Goal: Information Seeking & Learning: Understand process/instructions

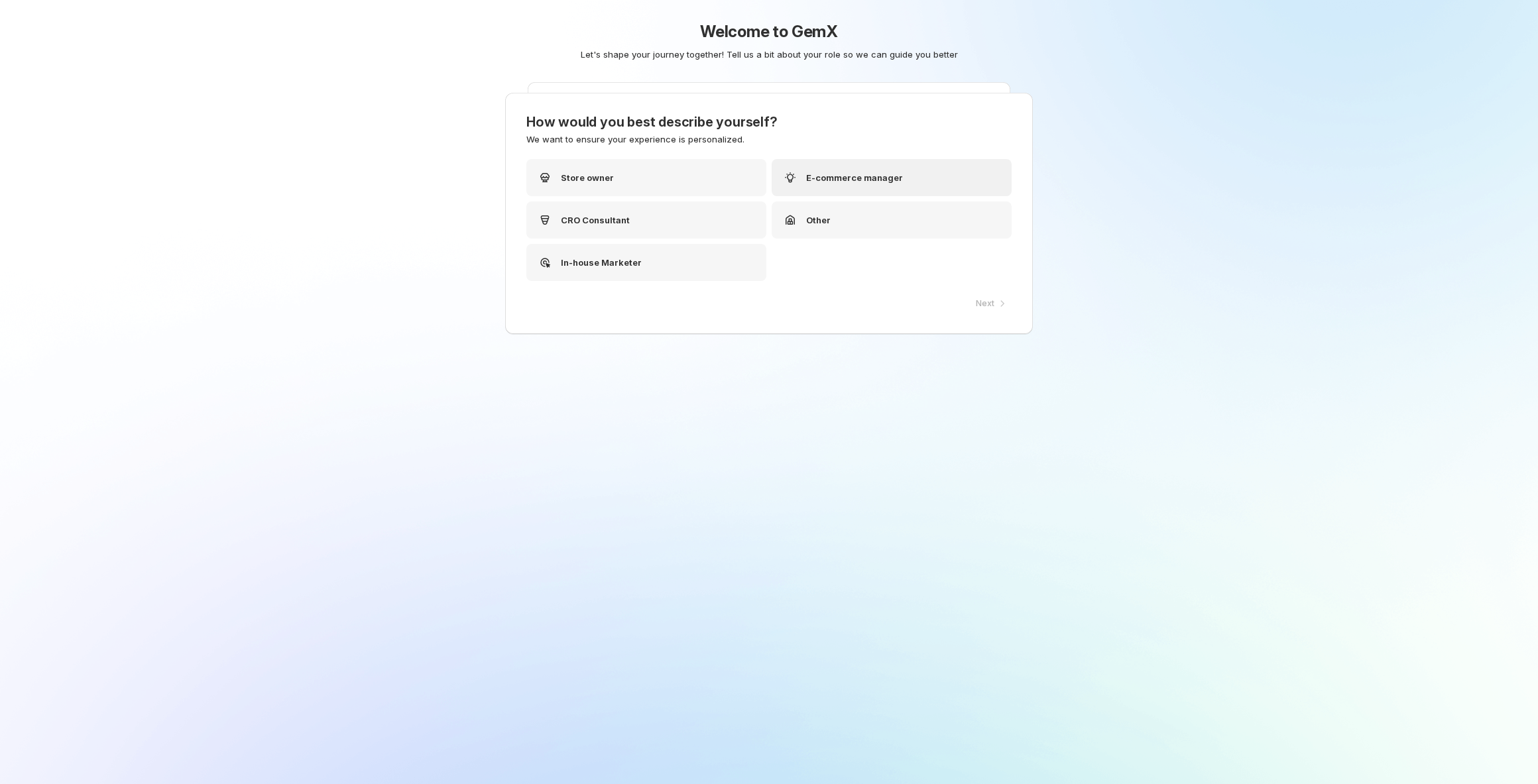
click at [877, 183] on p "E-commerce manager" at bounding box center [854, 177] width 97 height 13
click at [997, 303] on icon "button" at bounding box center [1002, 303] width 13 height 13
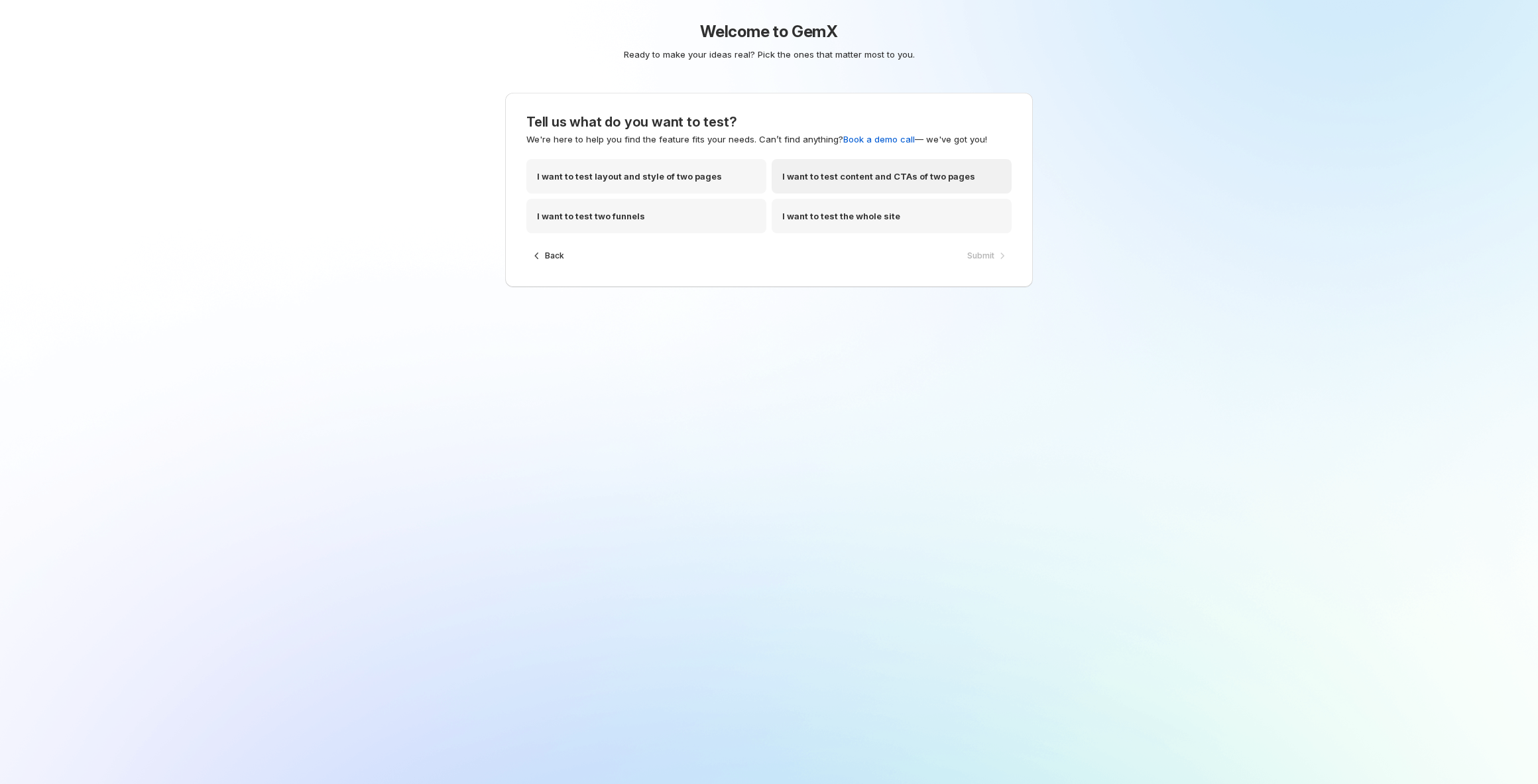
click at [924, 177] on p "I want to test content and CTAs of two pages" at bounding box center [879, 176] width 193 height 13
click at [971, 252] on span "Submit" at bounding box center [980, 255] width 27 height 10
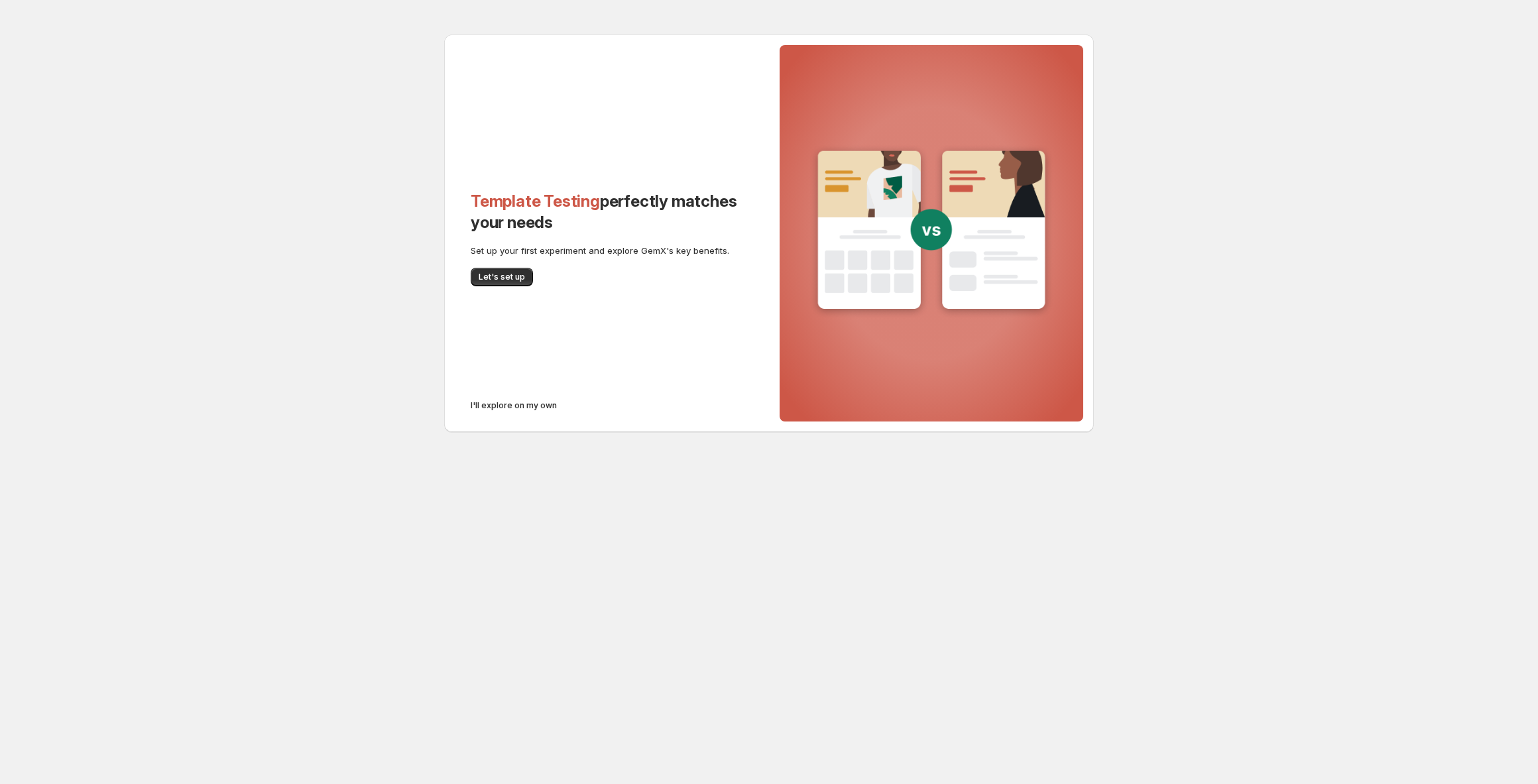
click at [512, 409] on span "I'll explore on my own" at bounding box center [514, 405] width 86 height 10
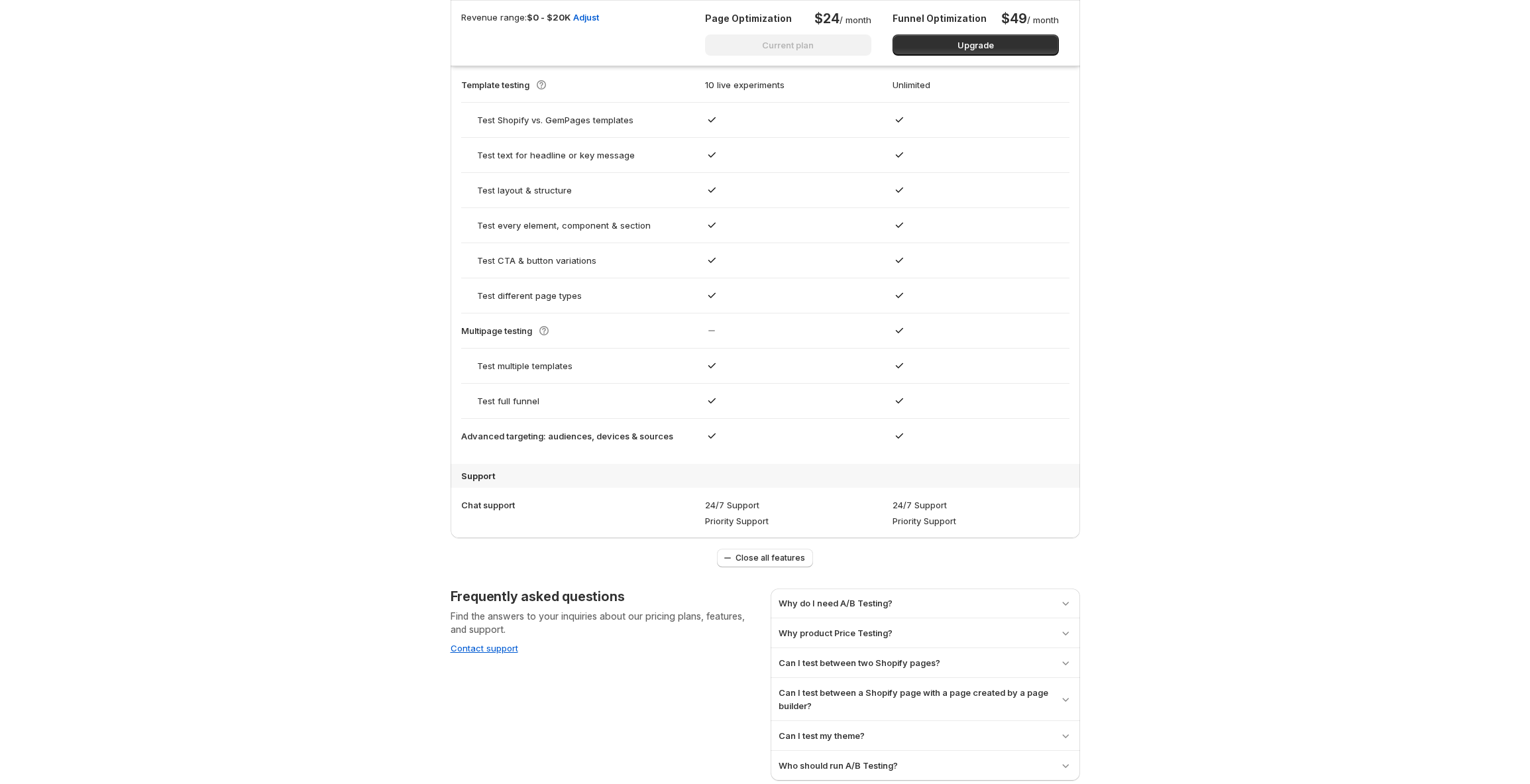
scroll to position [1018, 0]
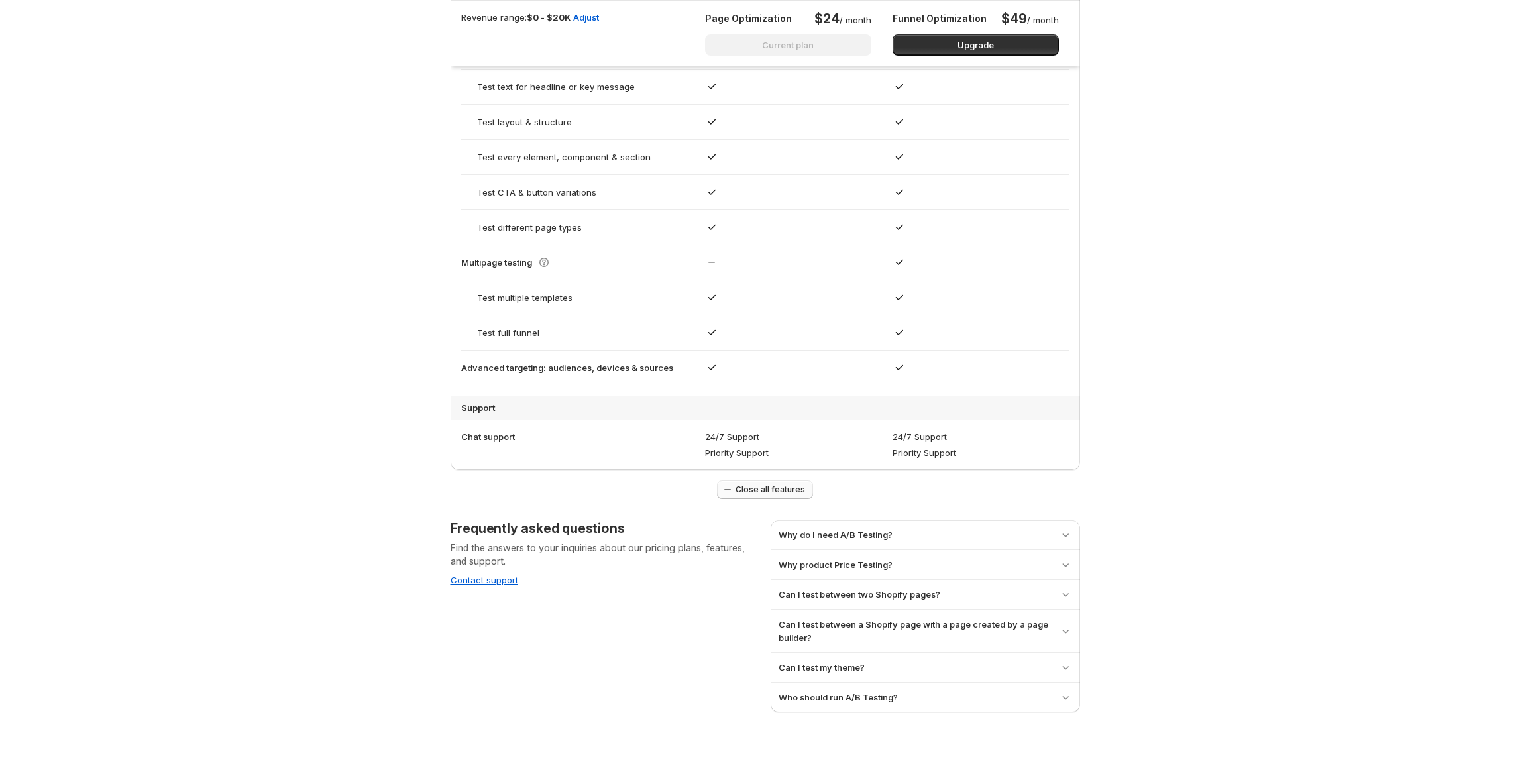
click at [793, 485] on span "Close all features" at bounding box center [770, 489] width 69 height 10
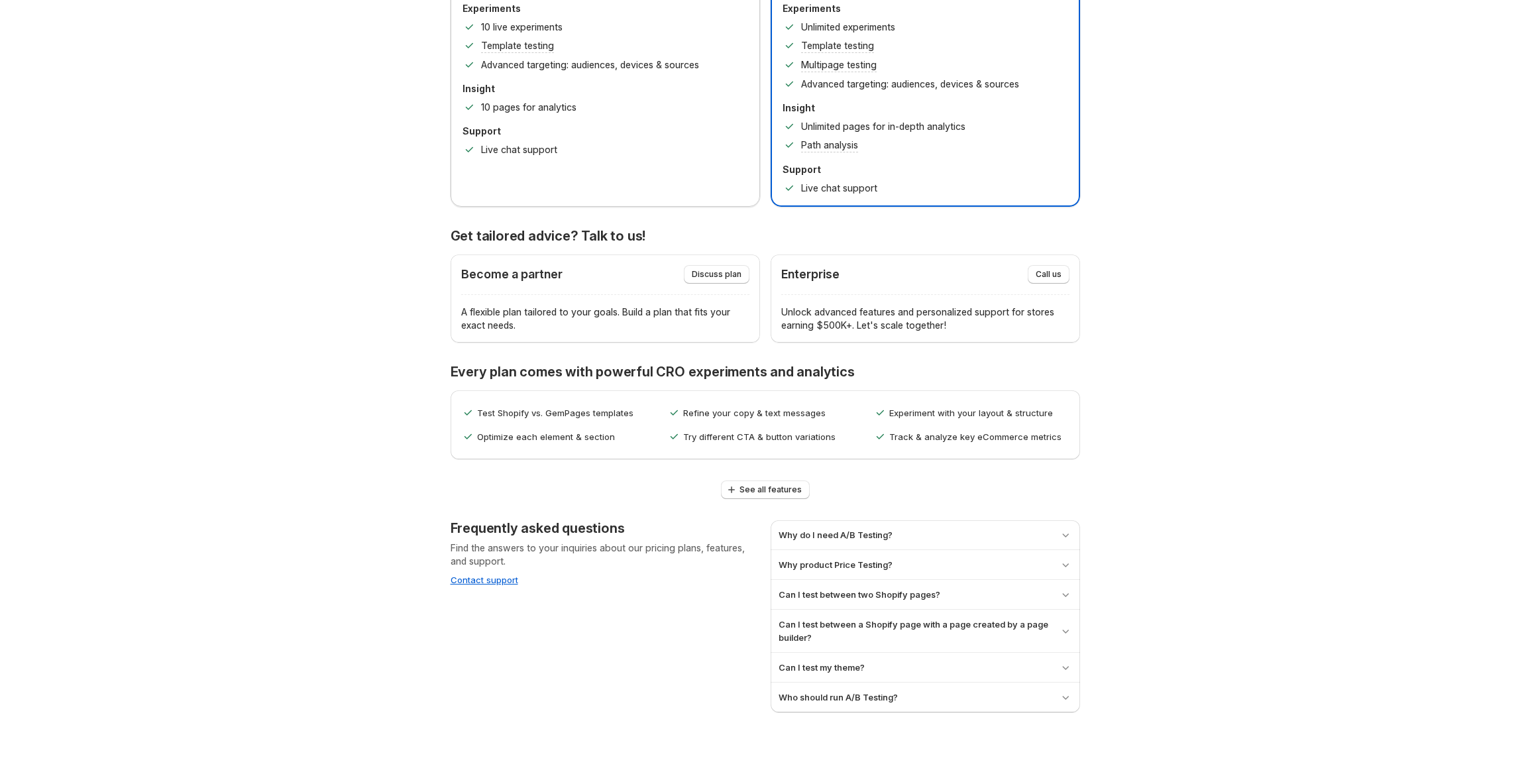
click at [793, 485] on span "See all features" at bounding box center [771, 489] width 62 height 10
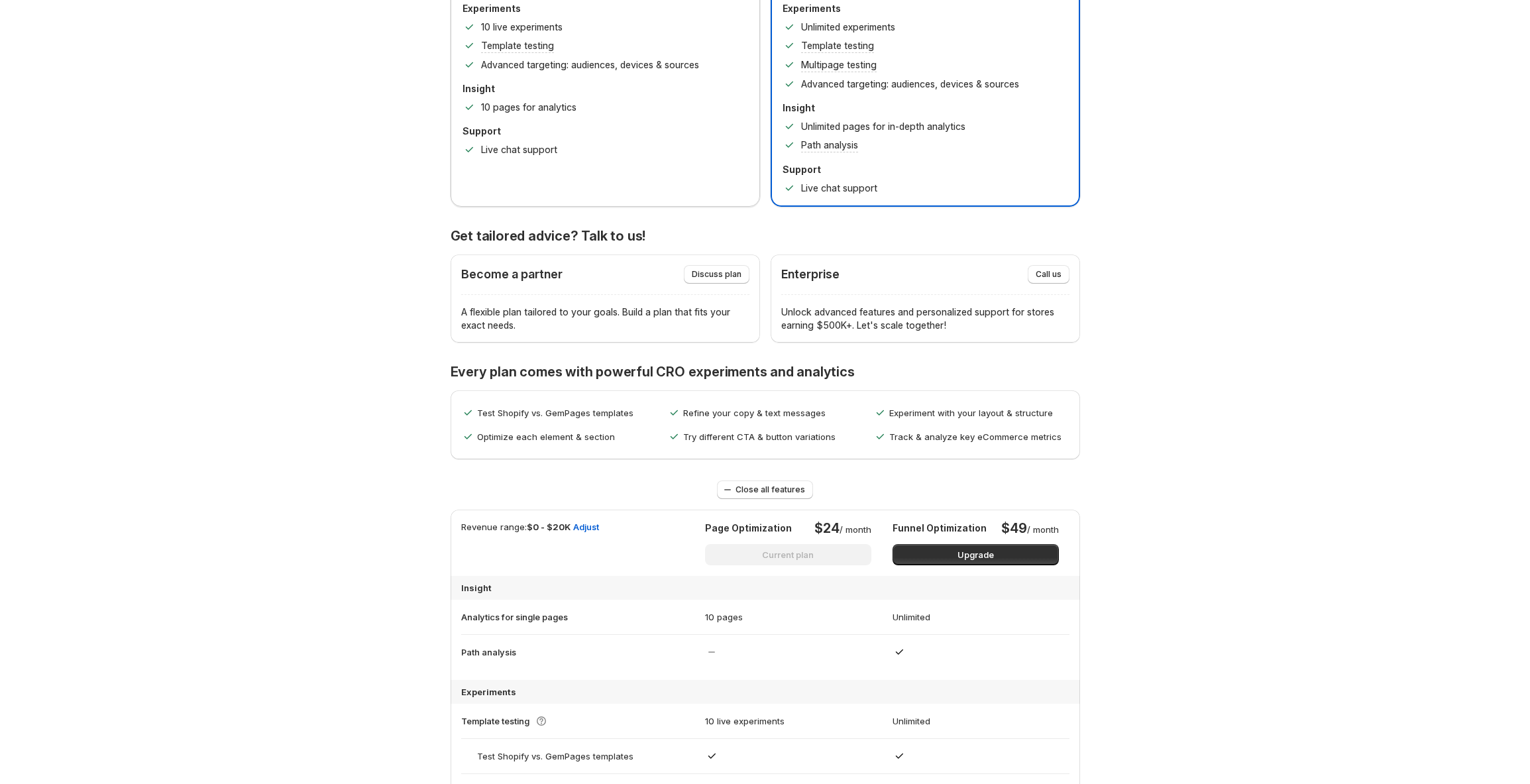
click at [793, 485] on span "Close all features" at bounding box center [770, 489] width 69 height 10
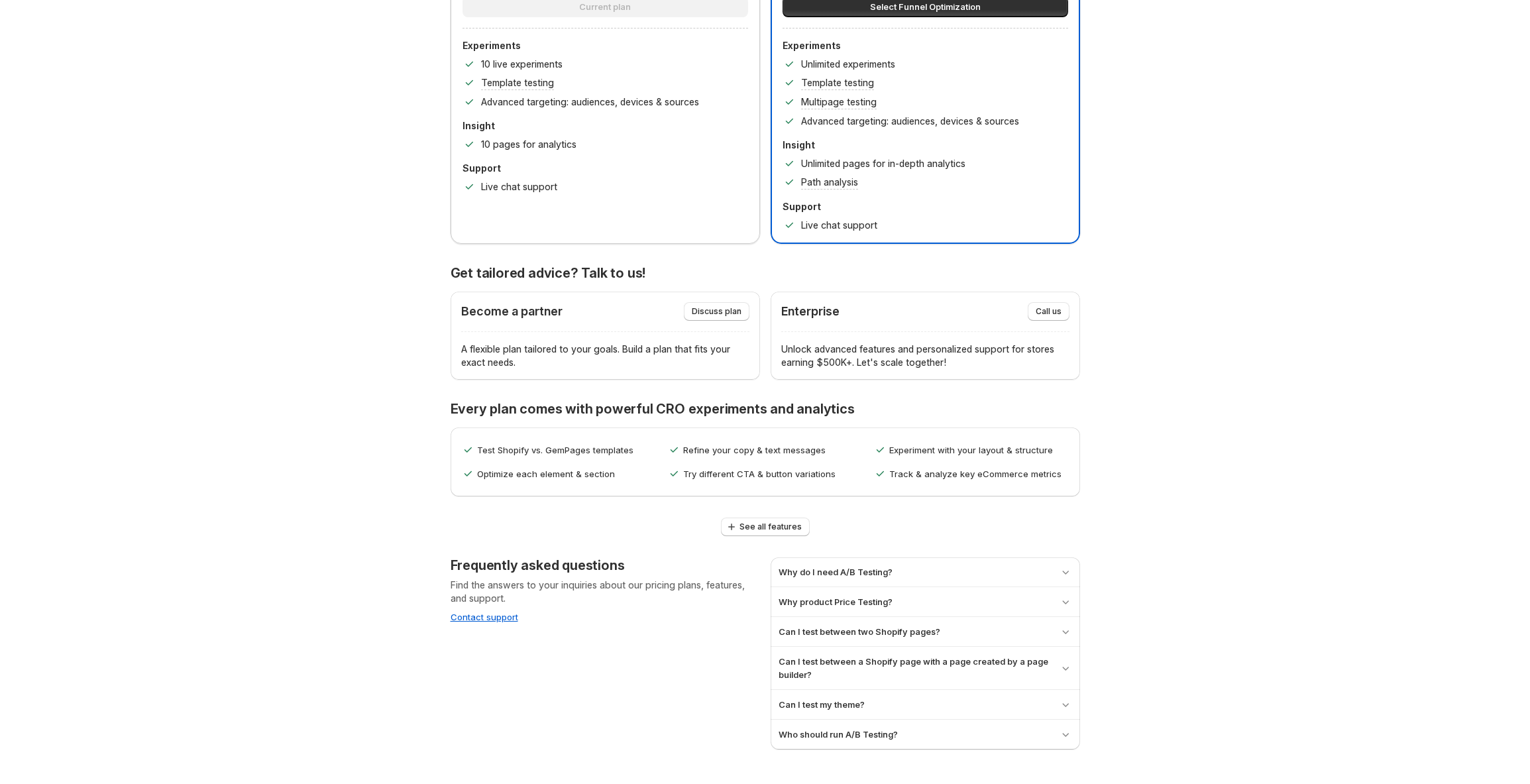
scroll to position [284, 0]
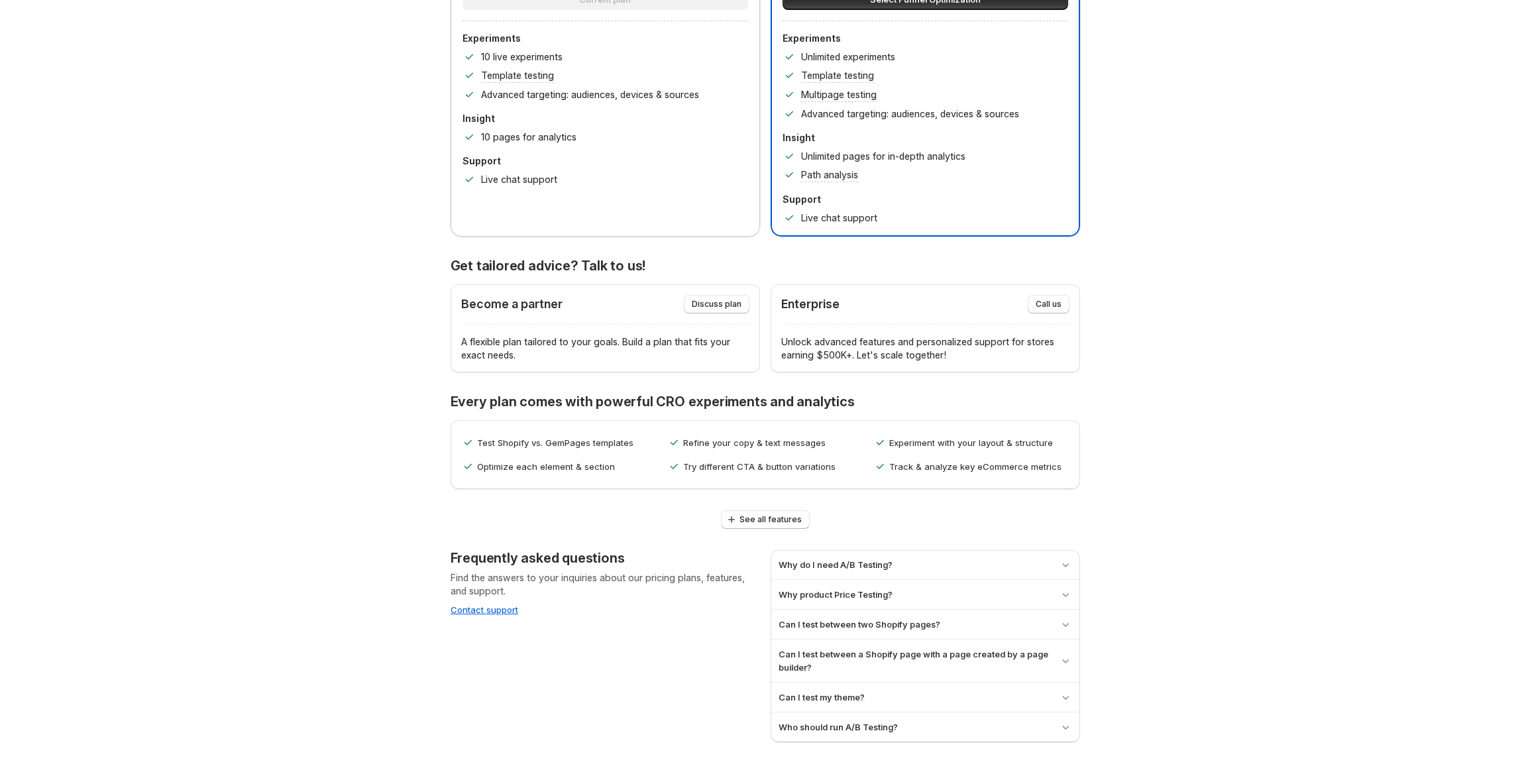
click at [1169, 319] on div "Stay optimized with GemX as your store scales Pay as you grow — based on your a…" at bounding box center [765, 229] width 1498 height 1026
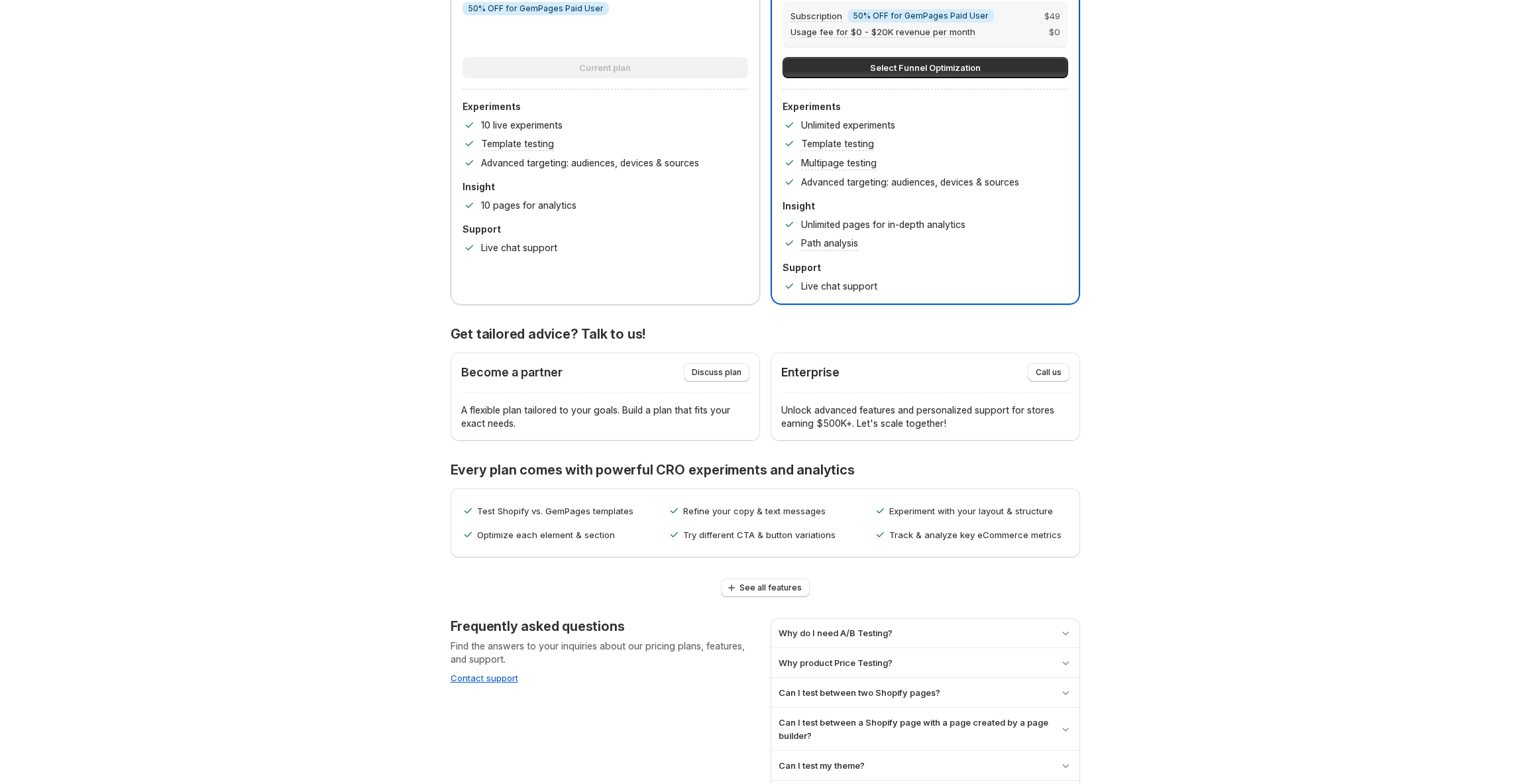
scroll to position [0, 0]
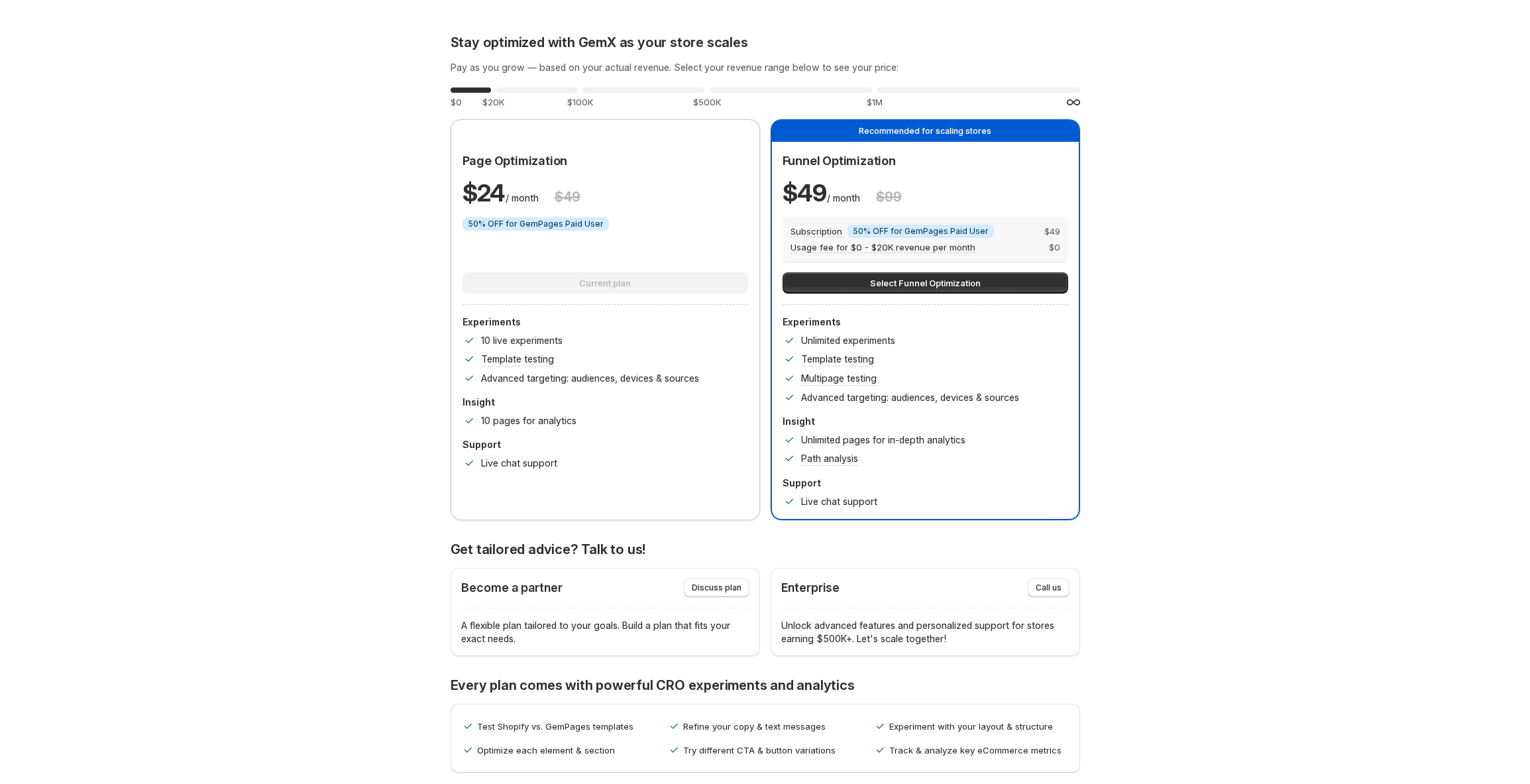
click at [1199, 432] on div "Stay optimized with GemX as your store scales Pay as you grow — based on your a…" at bounding box center [765, 513] width 1498 height 1026
click at [1240, 382] on div "Stay optimized with GemX as your store scales Pay as you grow — based on your a…" at bounding box center [765, 513] width 1498 height 1026
click at [528, 87] on div "0 %" at bounding box center [537, 90] width 81 height 6
click at [624, 90] on div "0 %" at bounding box center [643, 90] width 122 height 6
click at [720, 92] on div "0 %" at bounding box center [791, 90] width 162 height 6
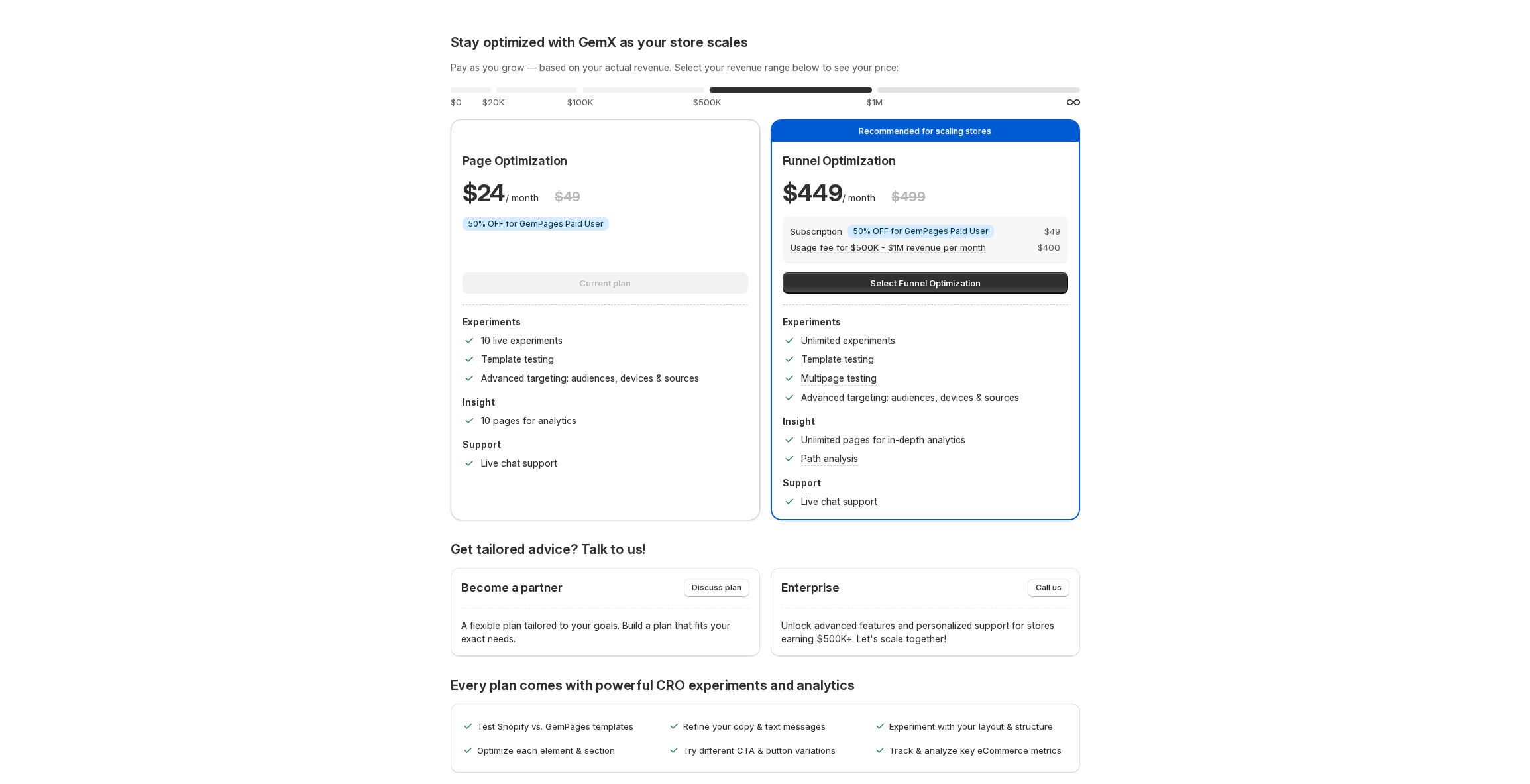
click at [946, 90] on div "0 %" at bounding box center [979, 90] width 203 height 6
click at [675, 88] on div "0 %" at bounding box center [643, 90] width 122 height 6
click at [922, 89] on div "0 %" at bounding box center [979, 90] width 203 height 6
click at [478, 95] on div "0 % $0" at bounding box center [471, 96] width 40 height 24
click at [557, 94] on div "0 % $20K" at bounding box center [537, 96] width 81 height 24
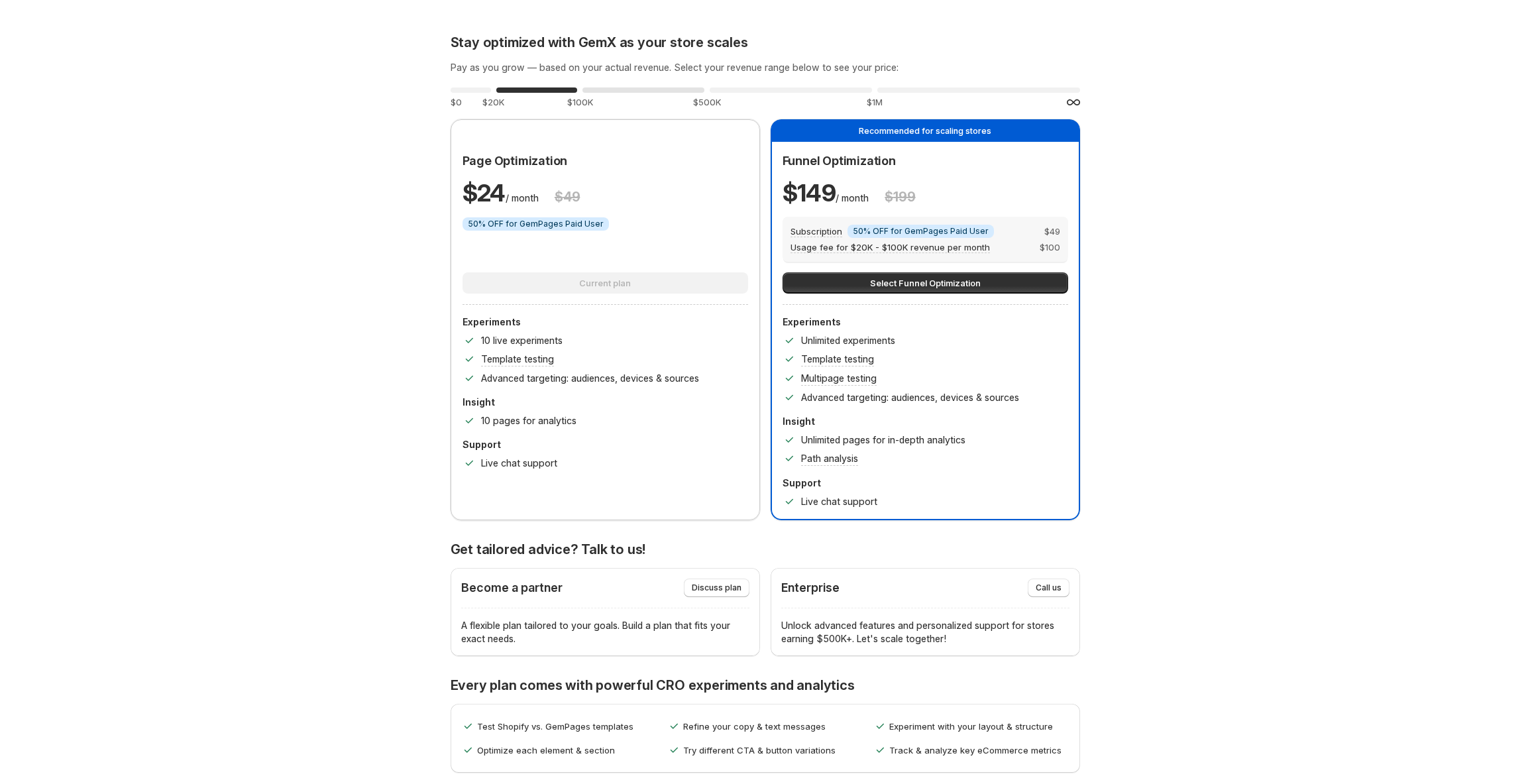
click at [623, 94] on div "0 % $100K" at bounding box center [643, 96] width 122 height 24
click at [744, 94] on div "0 % $500K" at bounding box center [791, 96] width 162 height 24
click at [934, 94] on div "0 % $1M" at bounding box center [979, 96] width 203 height 24
click at [788, 93] on div "0 % $500K" at bounding box center [791, 96] width 162 height 24
click at [665, 92] on div "0 %" at bounding box center [643, 90] width 122 height 6
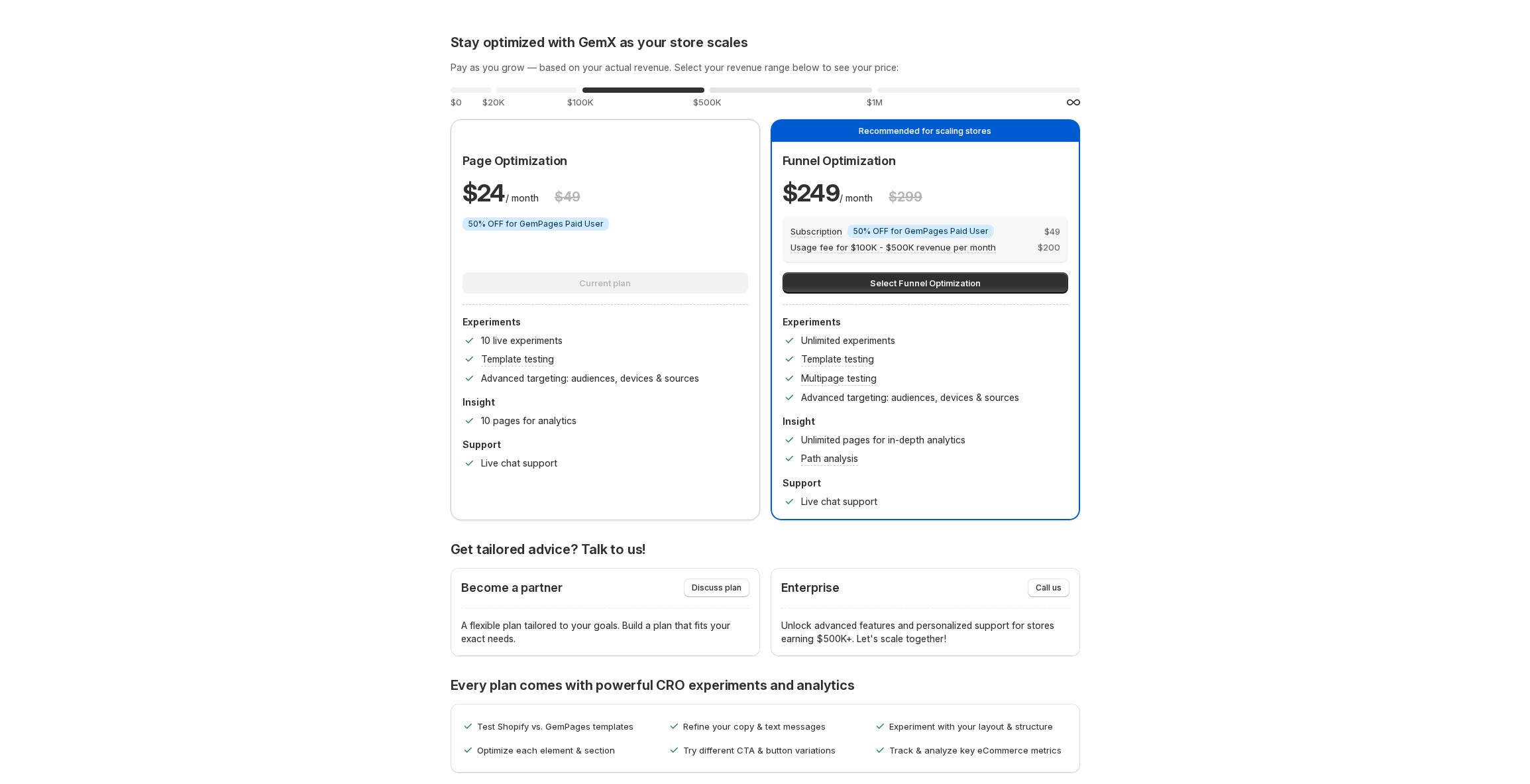
click at [760, 92] on div "0 %" at bounding box center [791, 90] width 162 height 6
click at [901, 92] on div "0 %" at bounding box center [979, 90] width 203 height 6
click at [681, 92] on div "0 %" at bounding box center [643, 90] width 122 height 6
click at [756, 92] on div "0 %" at bounding box center [791, 90] width 162 height 6
click at [679, 91] on div "0 %" at bounding box center [643, 90] width 122 height 6
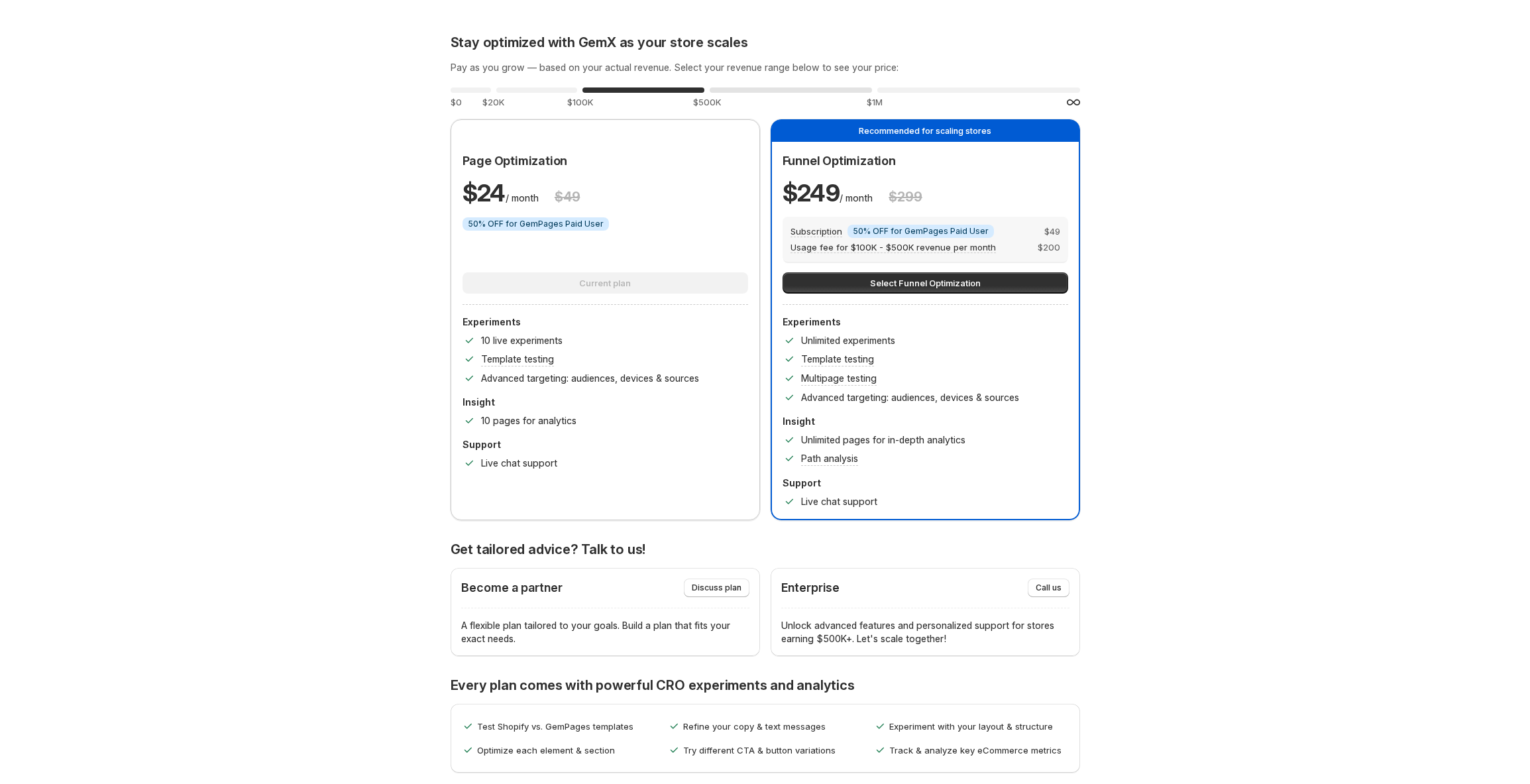
click at [752, 92] on div "0 %" at bounding box center [791, 90] width 162 height 6
click at [684, 89] on div "0 %" at bounding box center [643, 90] width 122 height 6
click at [742, 89] on div "0 %" at bounding box center [791, 90] width 162 height 6
click at [682, 88] on div "0 %" at bounding box center [643, 90] width 122 height 6
click at [744, 90] on div "0 %" at bounding box center [791, 90] width 162 height 6
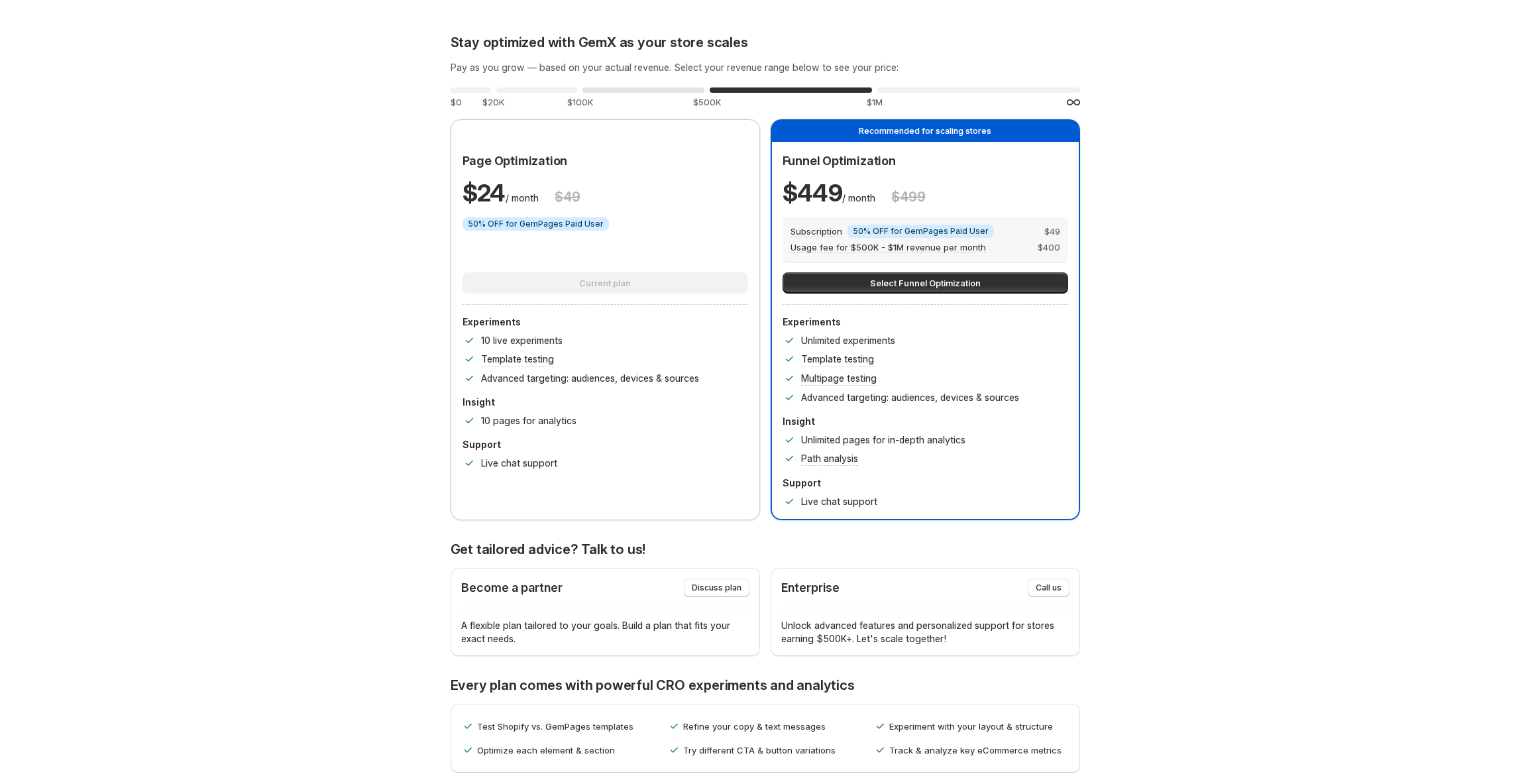
click at [644, 90] on div "0 %" at bounding box center [643, 90] width 122 height 6
click at [523, 89] on div "0 %" at bounding box center [537, 90] width 81 height 6
click at [641, 89] on div "0 %" at bounding box center [643, 90] width 122 height 6
click at [794, 90] on div "0 %" at bounding box center [791, 90] width 162 height 6
click at [924, 91] on div "0 %" at bounding box center [979, 90] width 203 height 6
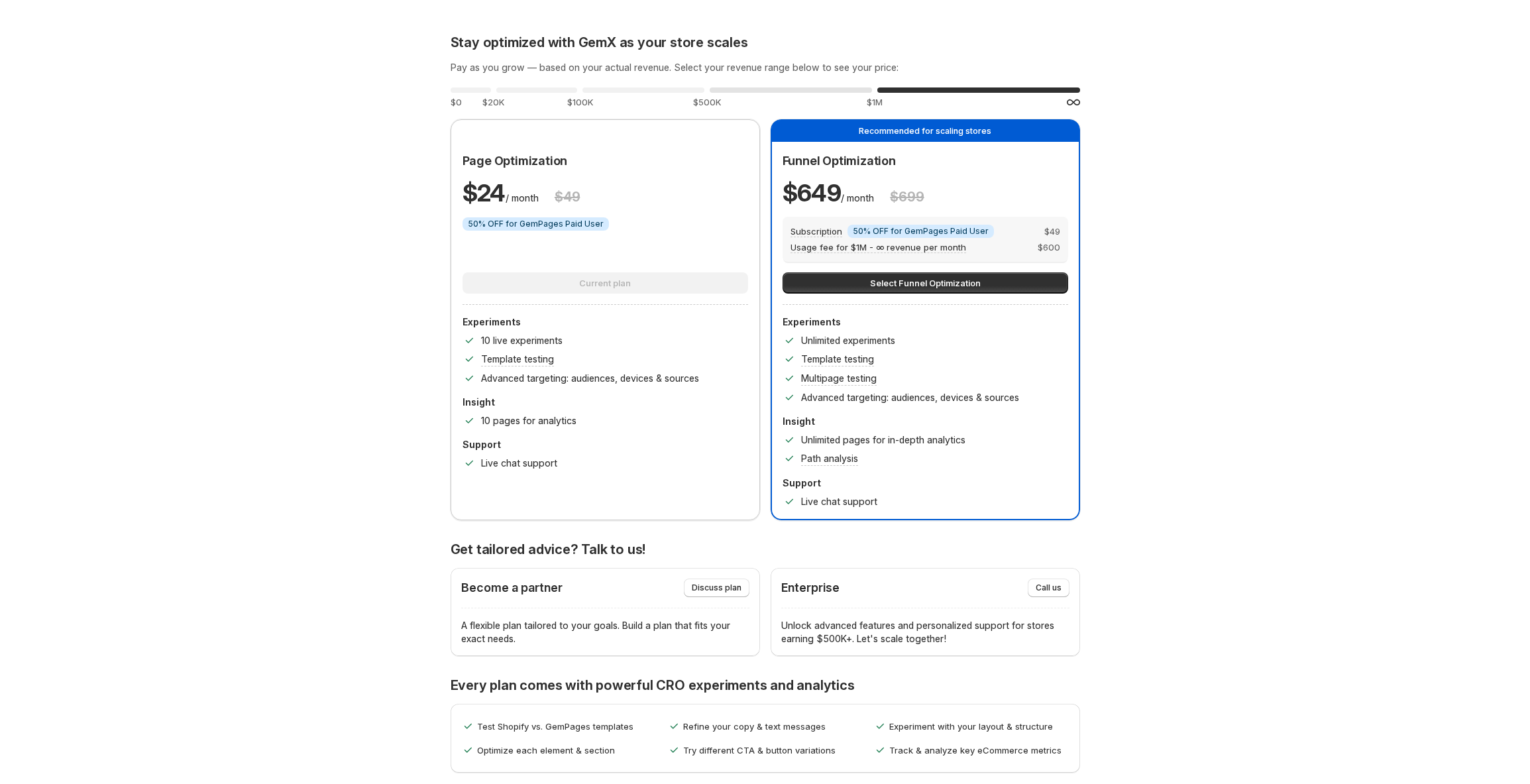
click at [818, 94] on div "0 % $500K" at bounding box center [791, 96] width 162 height 24
click at [653, 88] on div "0 %" at bounding box center [643, 90] width 122 height 6
click at [775, 89] on div "0 %" at bounding box center [791, 90] width 162 height 6
click at [665, 91] on div "0 %" at bounding box center [643, 90] width 122 height 6
click at [781, 89] on div "0 %" at bounding box center [791, 90] width 162 height 6
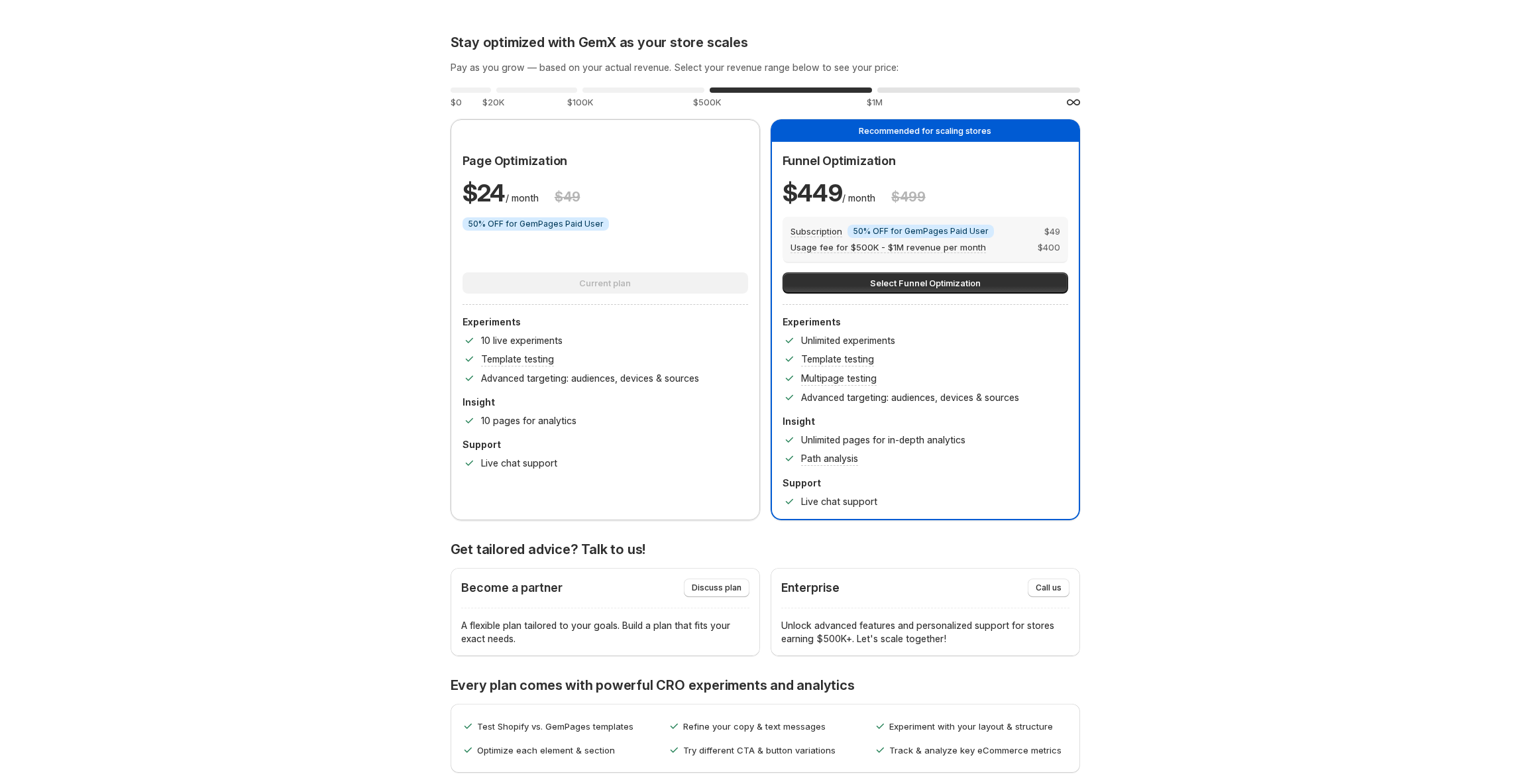
click at [930, 89] on div "0 %" at bounding box center [979, 90] width 203 height 6
click at [544, 85] on div "0 % $20K" at bounding box center [537, 96] width 81 height 24
click at [635, 87] on div "0 %" at bounding box center [643, 90] width 122 height 6
click at [765, 88] on div "0 %" at bounding box center [791, 90] width 162 height 6
click at [913, 89] on div "0 %" at bounding box center [979, 90] width 203 height 6
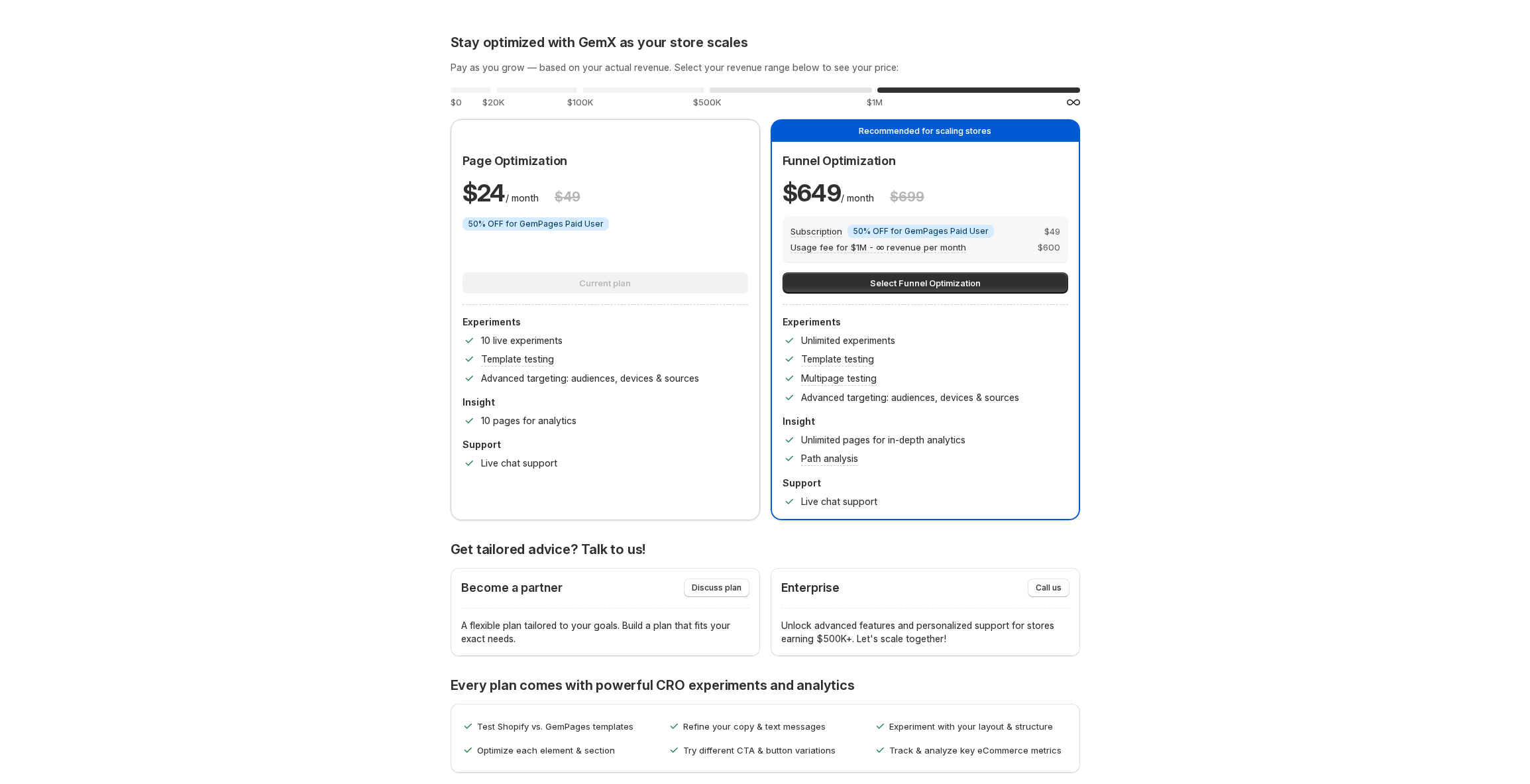
click at [769, 87] on div "0 %" at bounding box center [791, 90] width 162 height 6
click at [673, 86] on div "0 % $100K" at bounding box center [643, 96] width 122 height 24
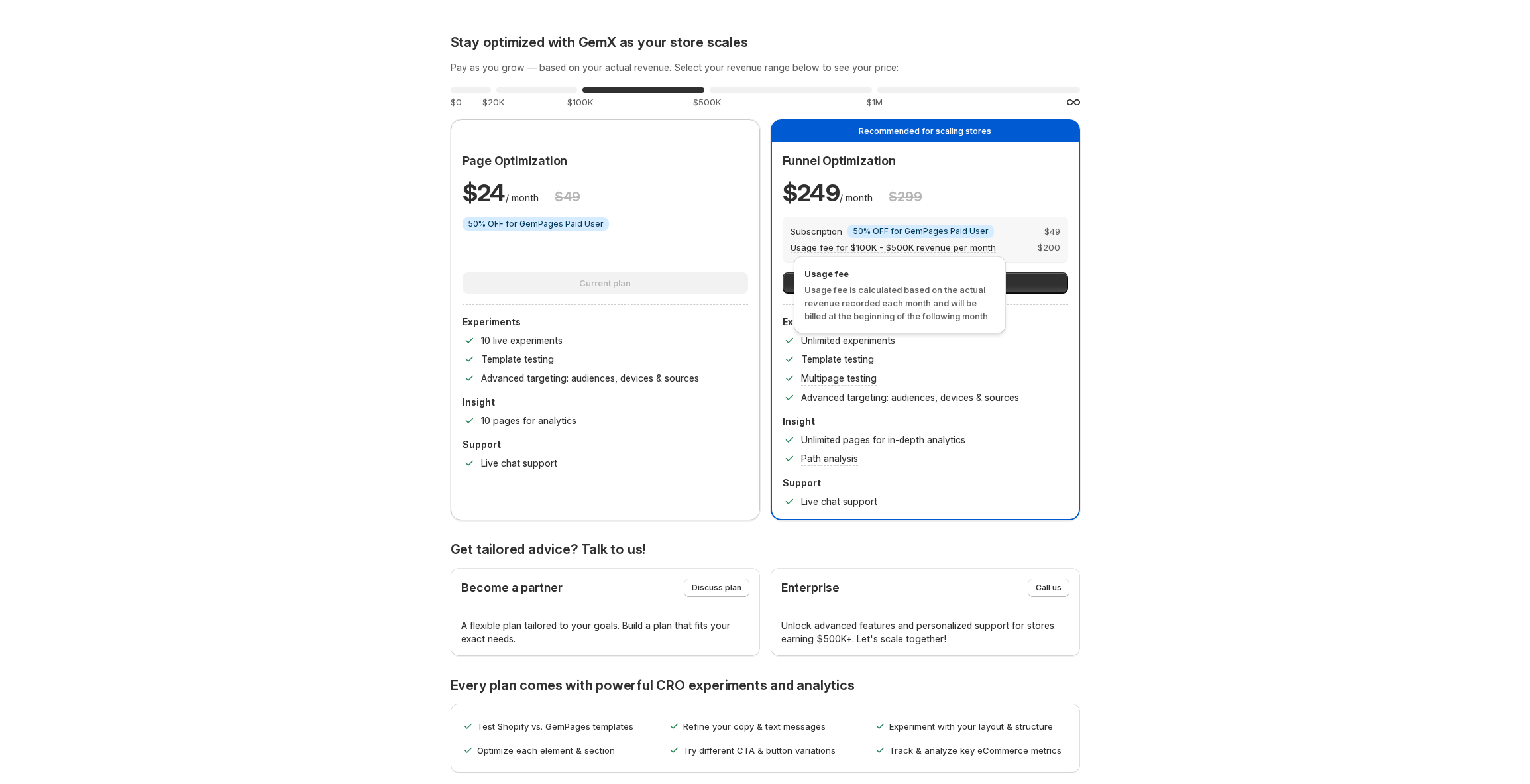
click at [862, 248] on span "Usage fee for $100K - $500K revenue per month" at bounding box center [893, 247] width 205 height 11
click at [821, 229] on span "Subscription" at bounding box center [816, 232] width 52 height 11
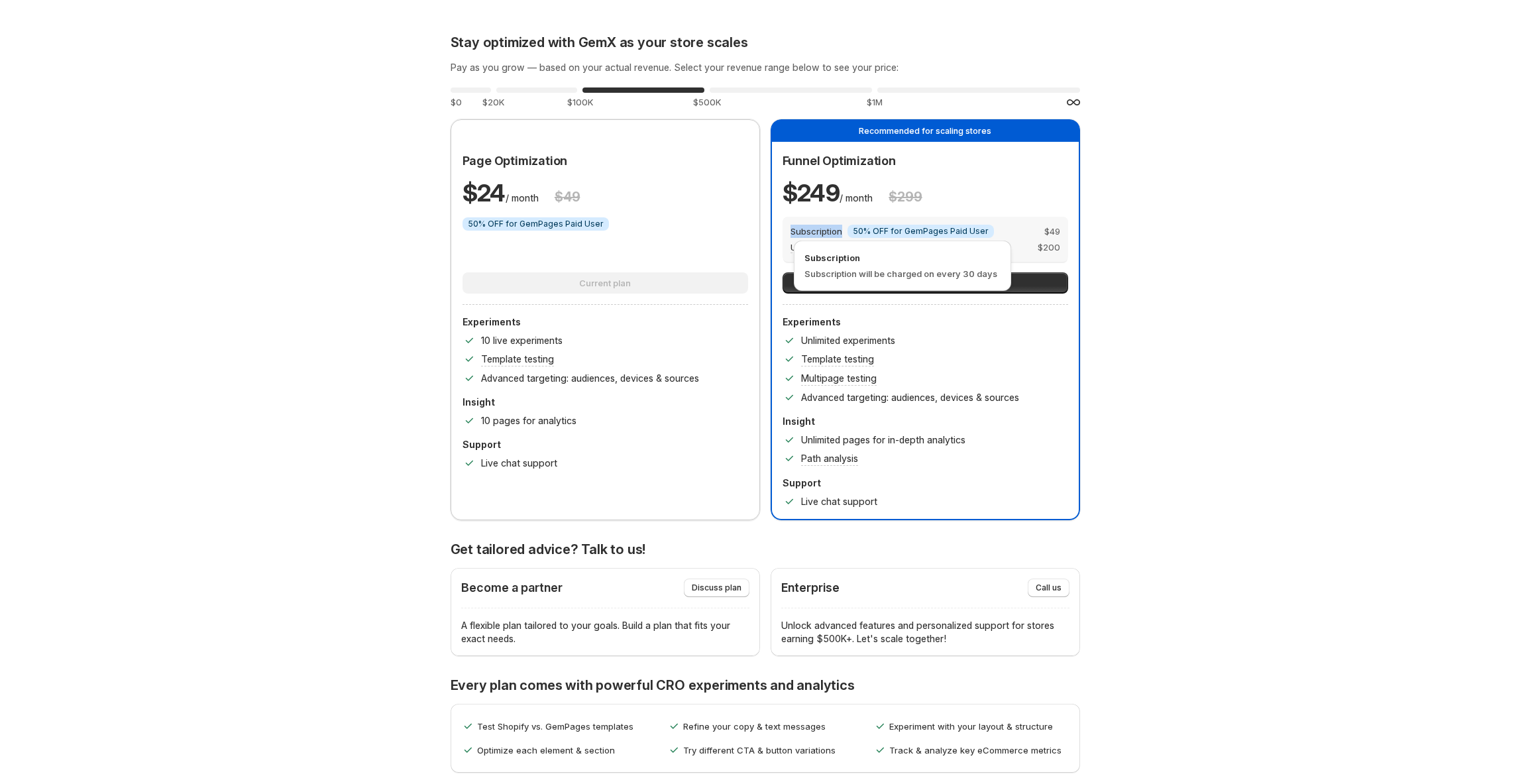
click at [812, 233] on span "Subscription" at bounding box center [816, 232] width 52 height 11
click at [1146, 286] on div "Stay optimized with GemX as your store scales Pay as you grow — based on your a…" at bounding box center [765, 513] width 1498 height 1026
click at [1287, 289] on div "Stay optimized with GemX as your store scales Pay as you grow — based on your a…" at bounding box center [765, 513] width 1498 height 1026
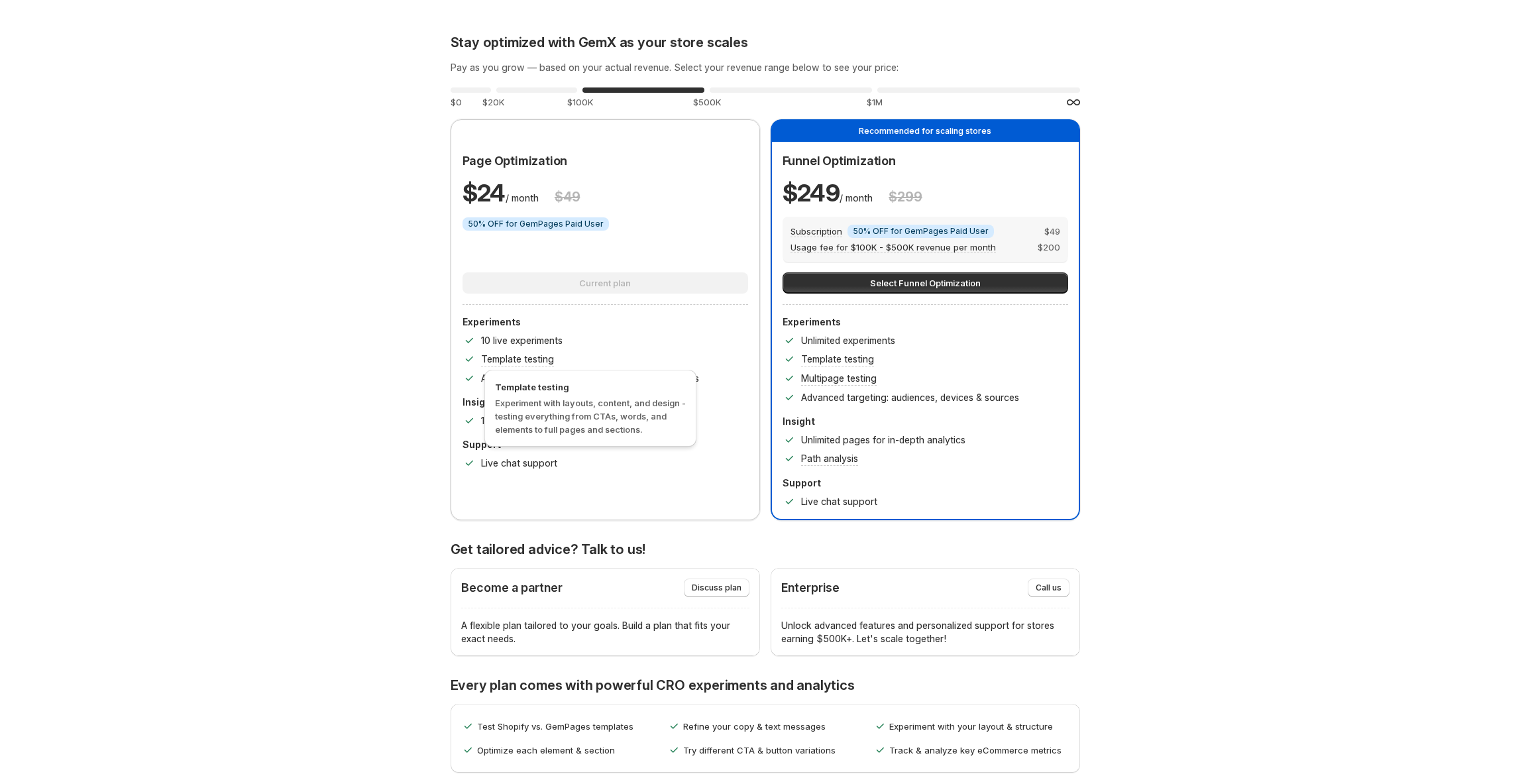
click at [525, 354] on p "Template testing" at bounding box center [517, 359] width 73 height 13
click at [520, 363] on p "Template testing" at bounding box center [517, 359] width 73 height 13
click at [513, 363] on p "Template testing" at bounding box center [517, 359] width 73 height 13
click at [632, 429] on div "Experiments 10 live experiments Template testing Advanced targeting: audiences,…" at bounding box center [605, 392] width 286 height 155
